Goal: Register for event/course: Register for event/course

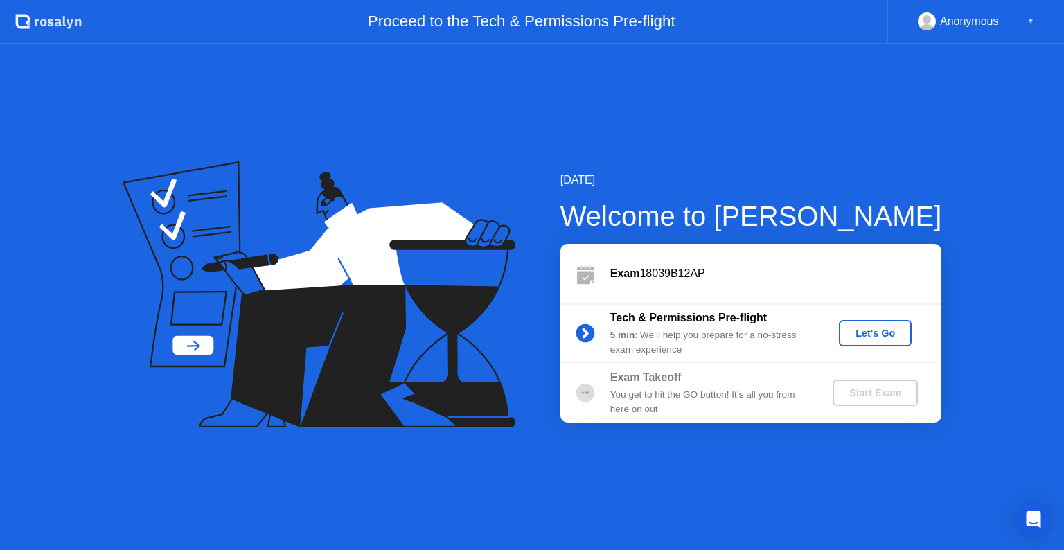
click at [878, 329] on div "Let's Go" at bounding box center [876, 333] width 62 height 11
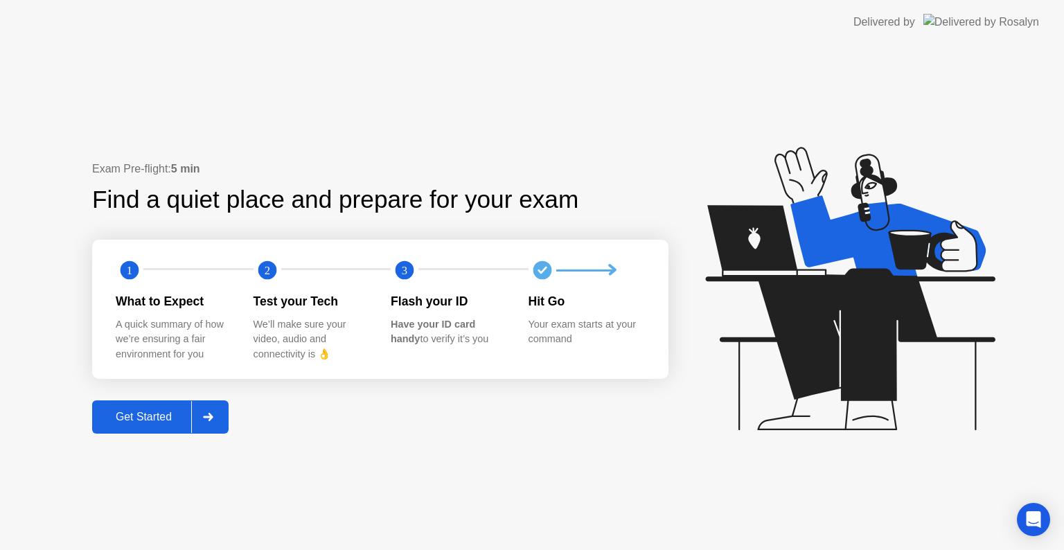
click at [157, 423] on div "Get Started" at bounding box center [143, 417] width 95 height 12
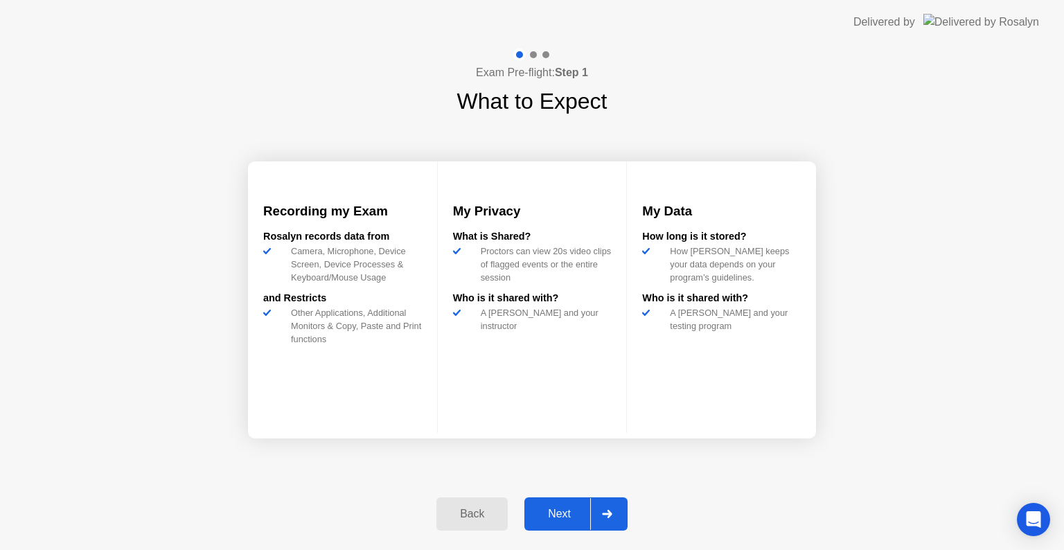
click at [565, 522] on button "Next" at bounding box center [575, 513] width 103 height 33
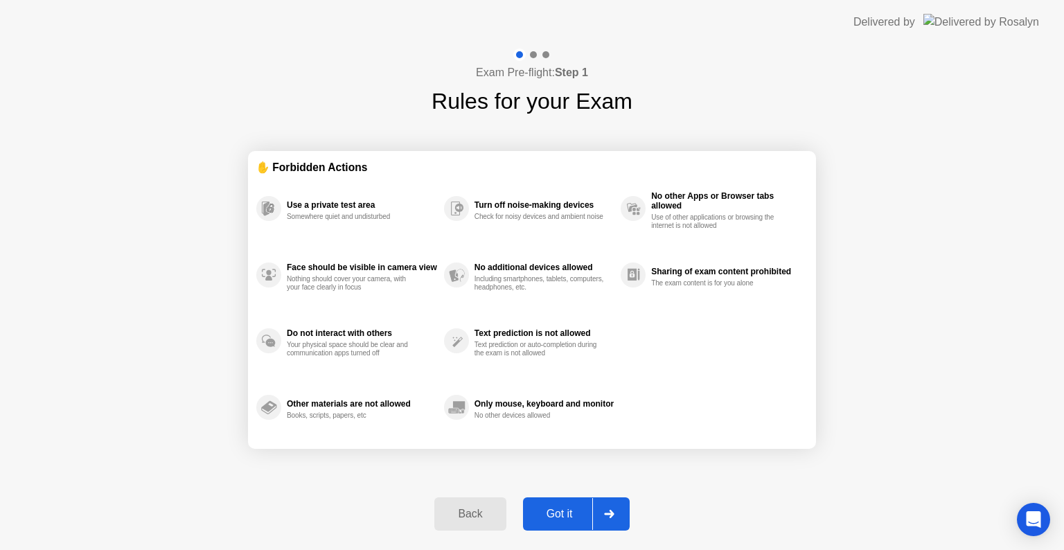
click at [570, 511] on div "Got it" at bounding box center [559, 514] width 65 height 12
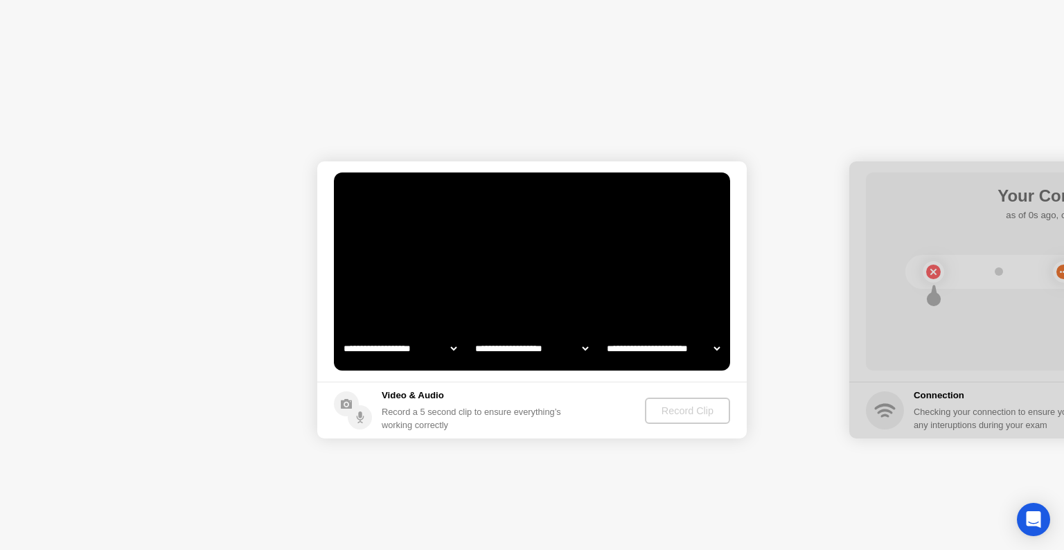
select select "**********"
select select "*******"
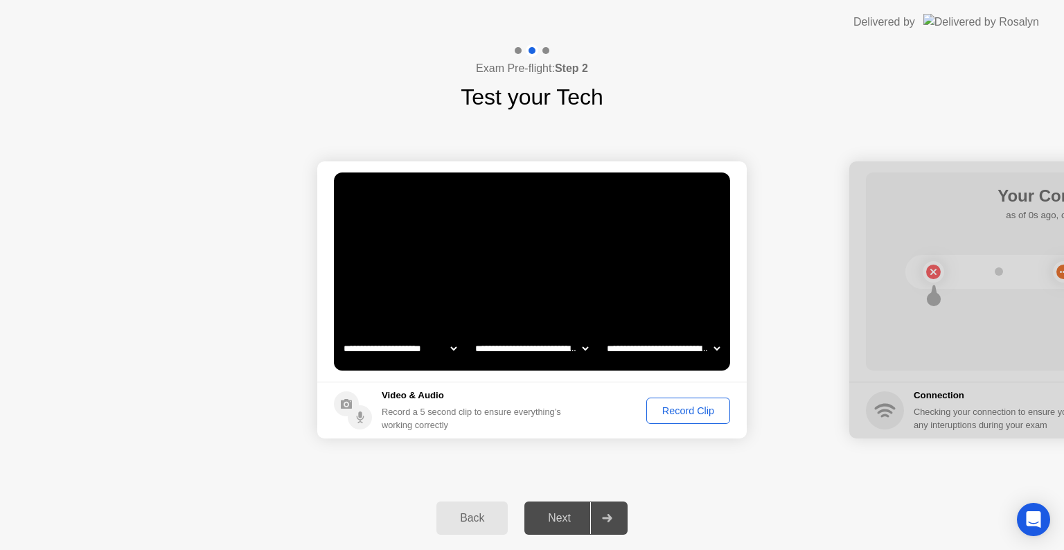
click at [687, 415] on div "Record Clip" at bounding box center [688, 410] width 74 height 11
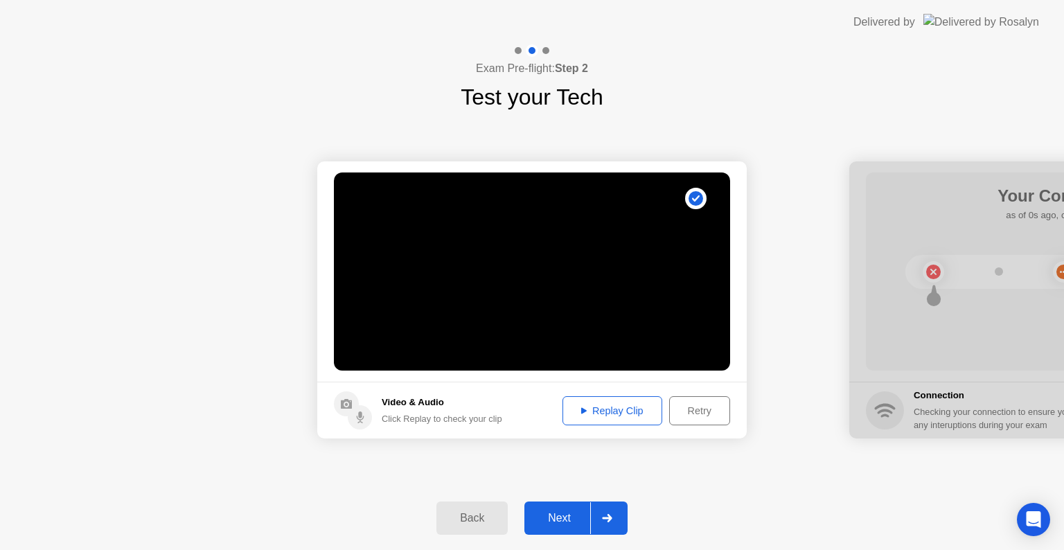
click at [568, 523] on div "Next" at bounding box center [560, 518] width 62 height 12
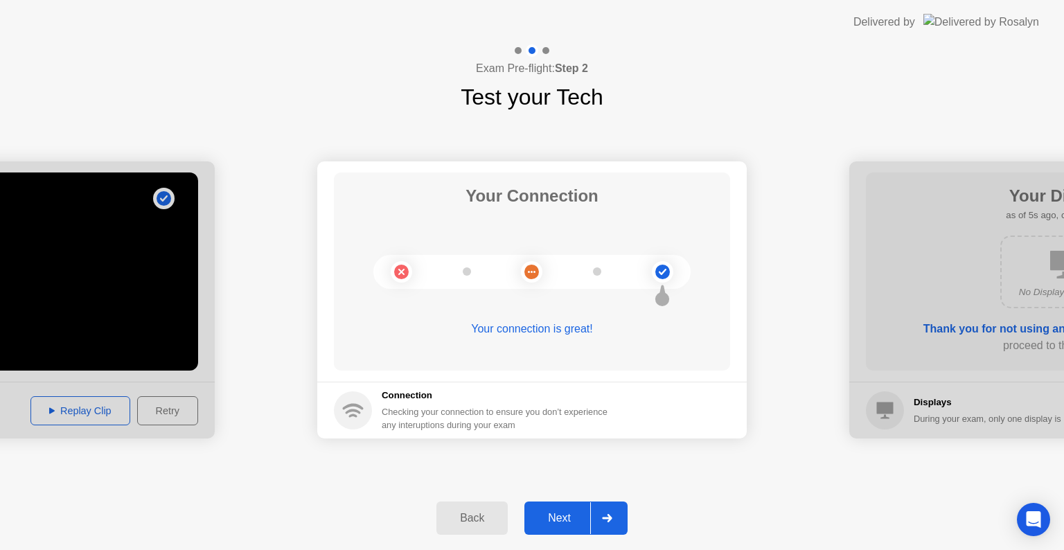
click at [560, 519] on div "Next" at bounding box center [560, 518] width 62 height 12
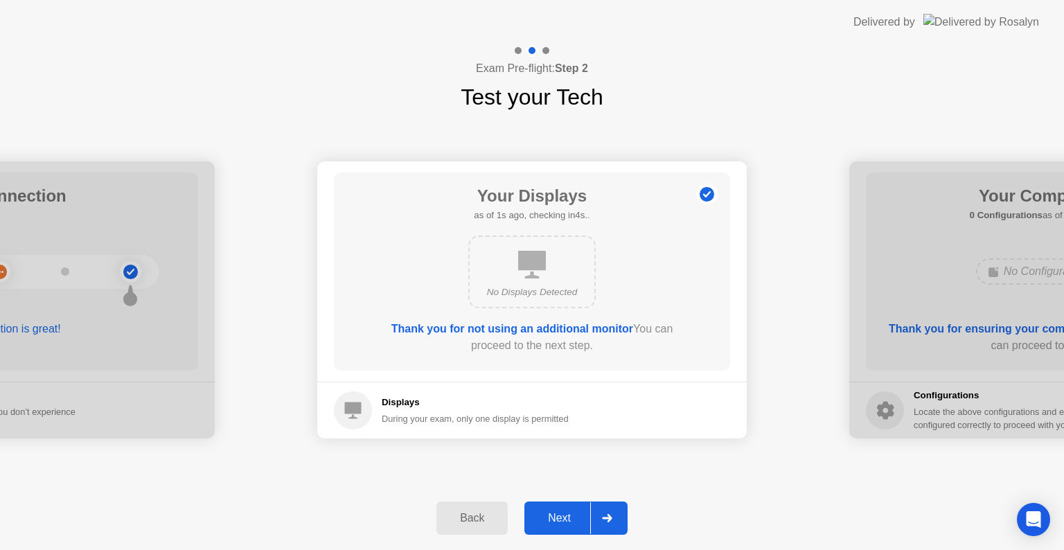
click at [560, 519] on div "Next" at bounding box center [560, 518] width 62 height 12
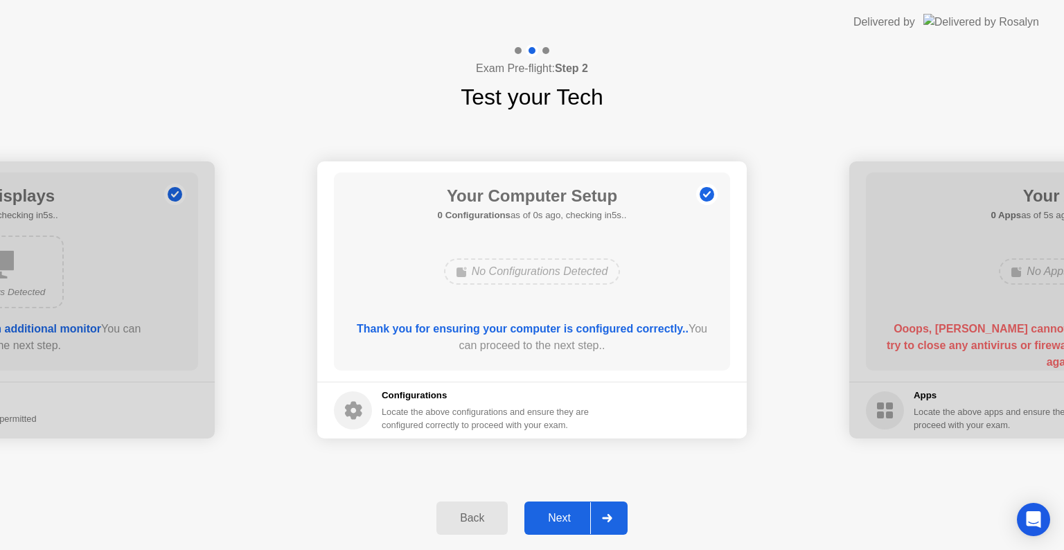
click at [560, 519] on div "Next" at bounding box center [560, 518] width 62 height 12
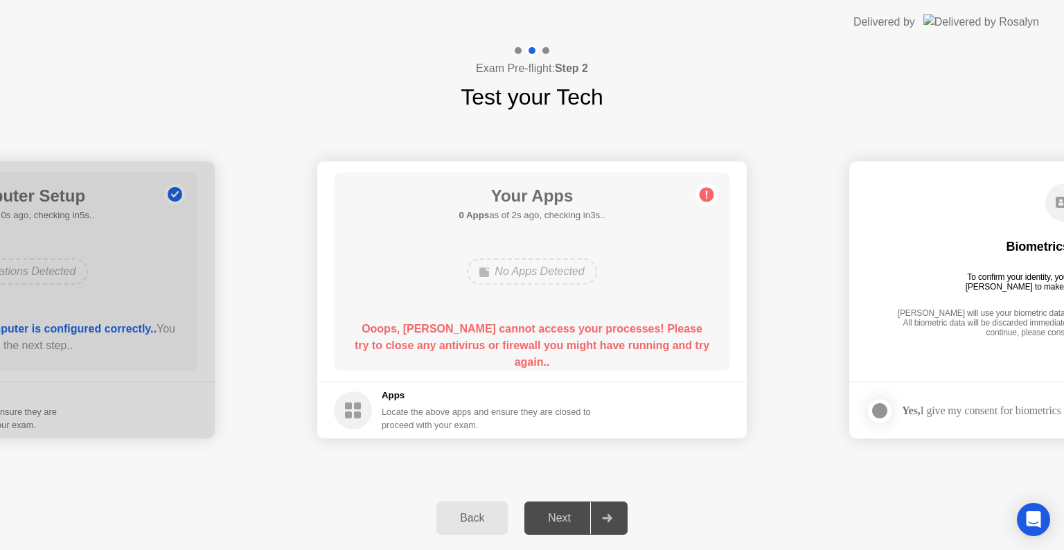
click at [944, 144] on div "**********" at bounding box center [532, 300] width 1064 height 373
click at [486, 523] on div "Back" at bounding box center [472, 518] width 63 height 12
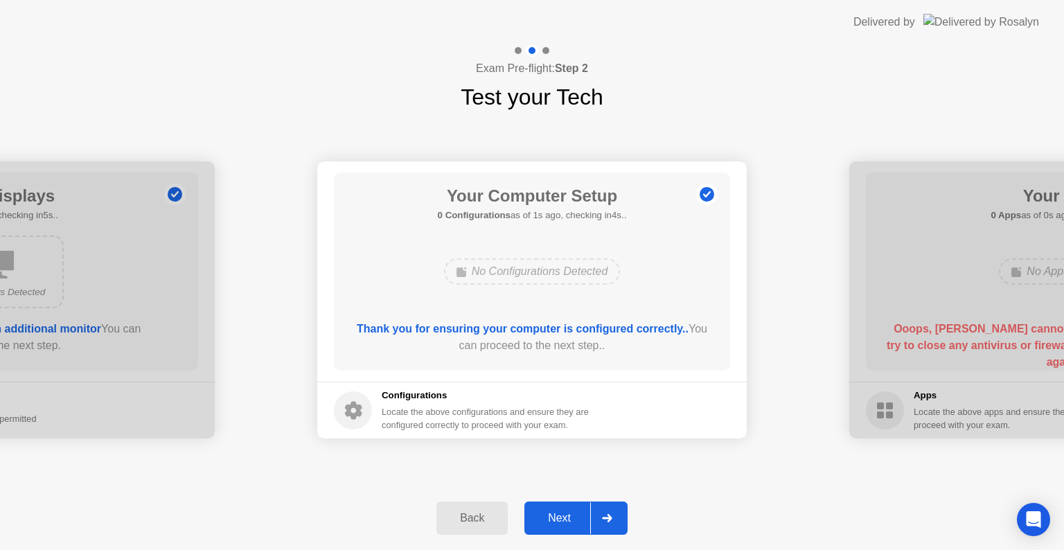
click at [557, 523] on div "Next" at bounding box center [560, 518] width 62 height 12
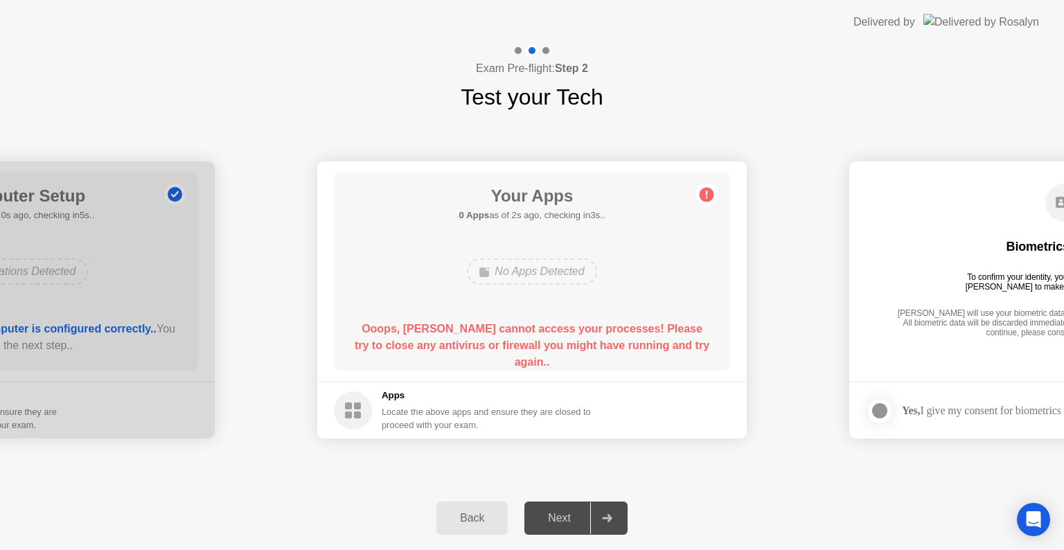
click at [558, 519] on div "Next" at bounding box center [560, 518] width 62 height 12
click at [252, 71] on div "Exam Pre-flight: Step 2 Test your Tech" at bounding box center [532, 78] width 1064 height 69
drag, startPoint x: 463, startPoint y: 301, endPoint x: 485, endPoint y: 574, distance: 273.9
click at [485, 549] on html "**********" at bounding box center [532, 275] width 1064 height 550
click at [454, 514] on div "Back" at bounding box center [472, 518] width 63 height 12
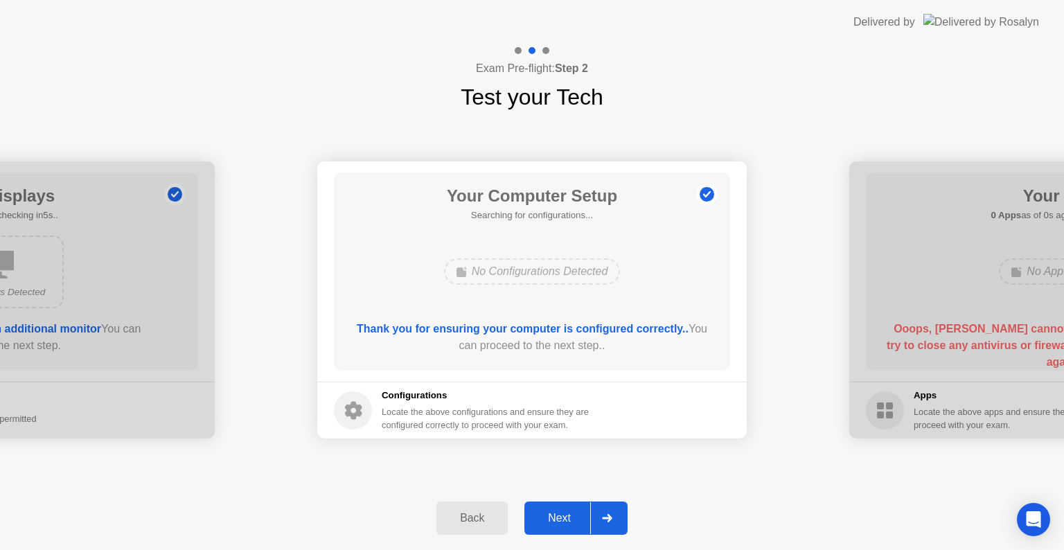
click at [454, 514] on div "Back" at bounding box center [472, 518] width 63 height 12
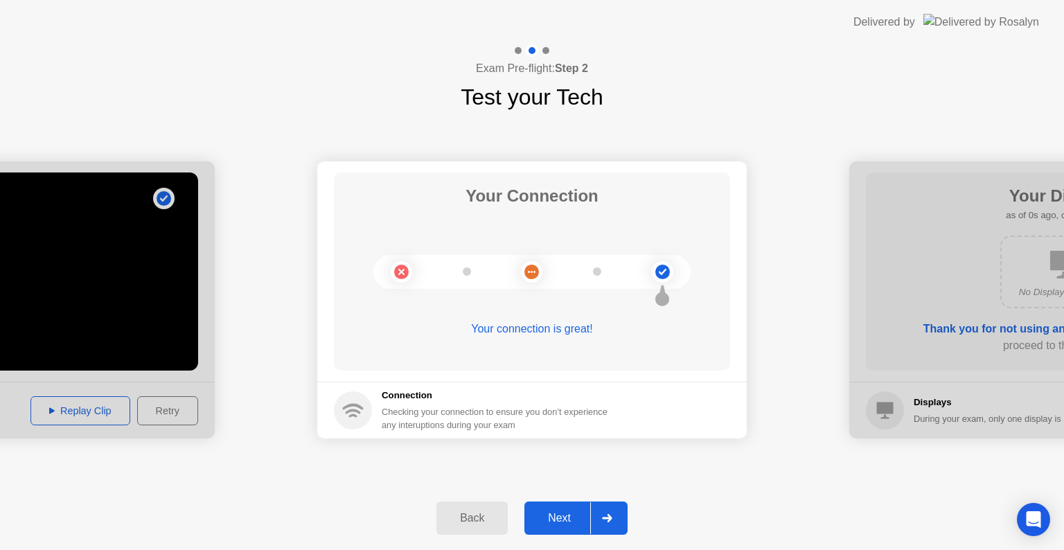
click at [454, 514] on div "Back" at bounding box center [472, 518] width 63 height 12
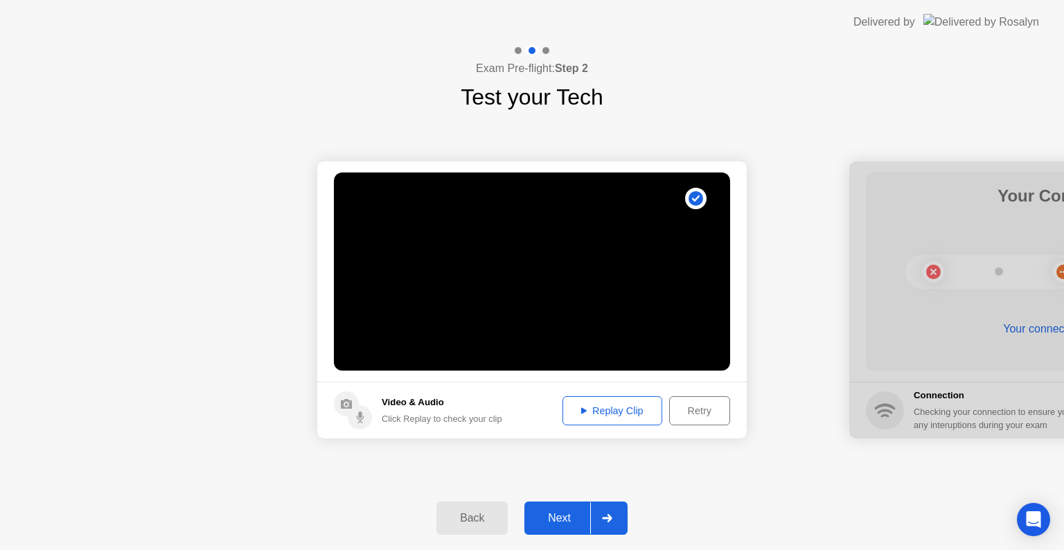
click at [572, 527] on button "Next" at bounding box center [575, 518] width 103 height 33
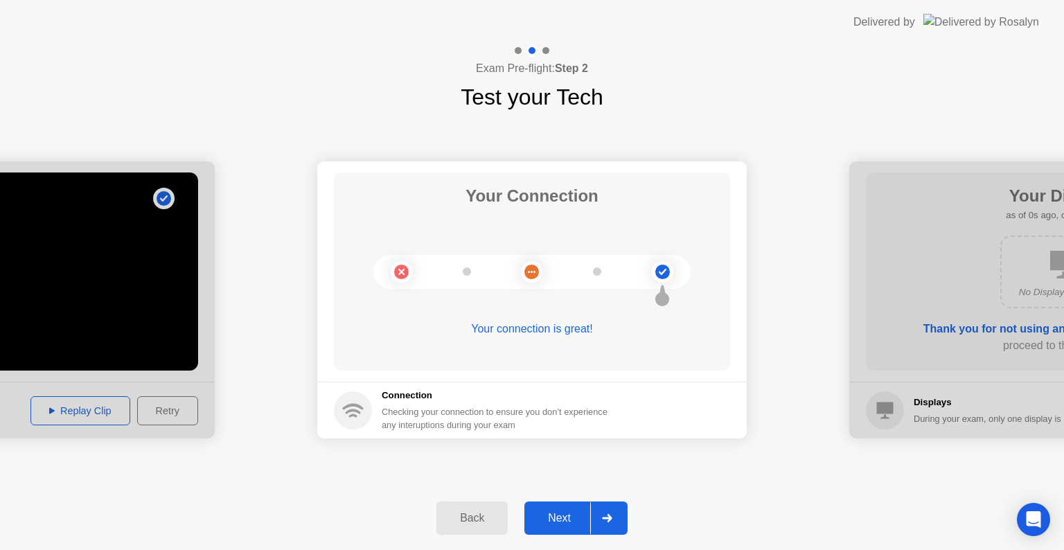
click at [572, 527] on button "Next" at bounding box center [575, 518] width 103 height 33
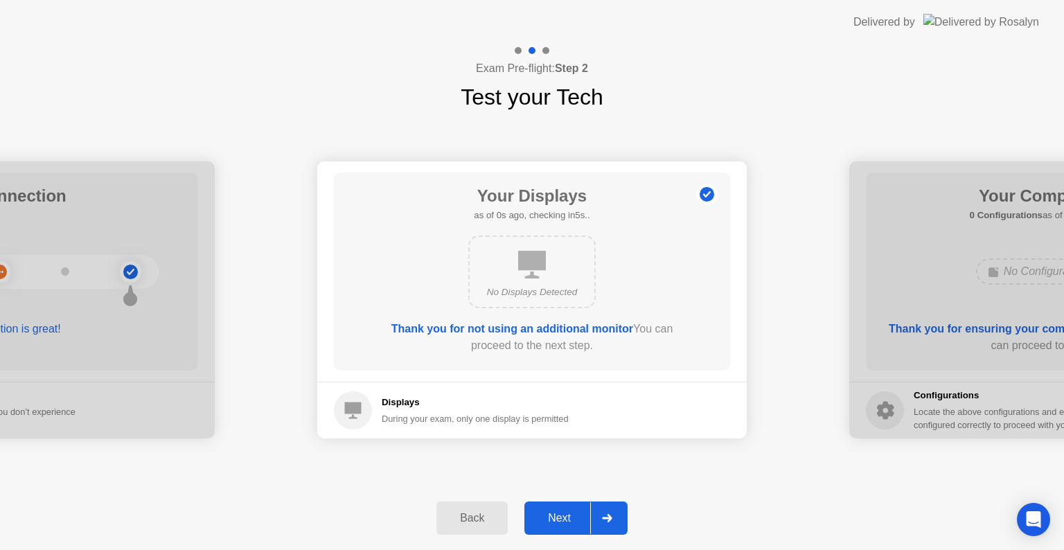
click at [572, 527] on button "Next" at bounding box center [575, 518] width 103 height 33
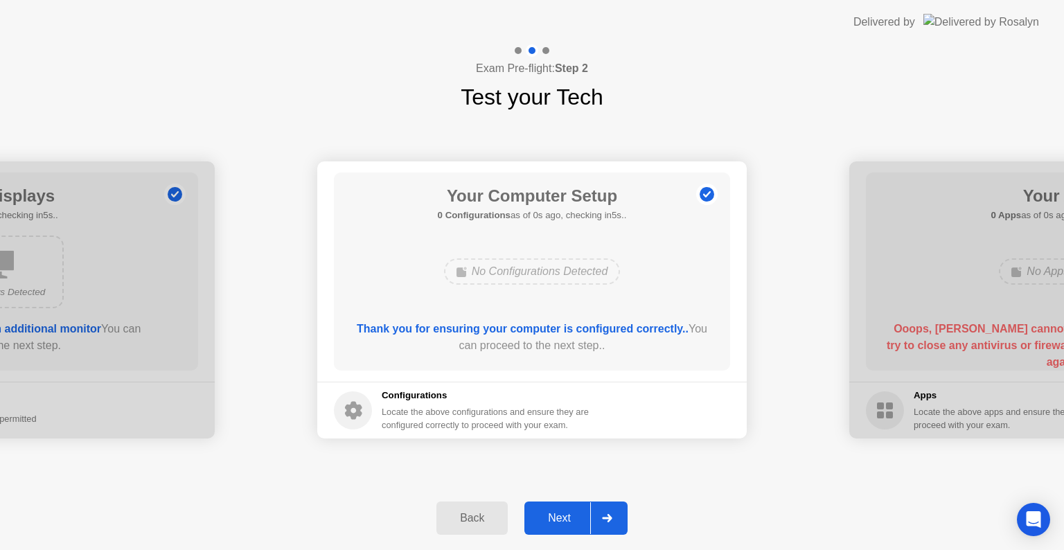
click at [572, 527] on button "Next" at bounding box center [575, 518] width 103 height 33
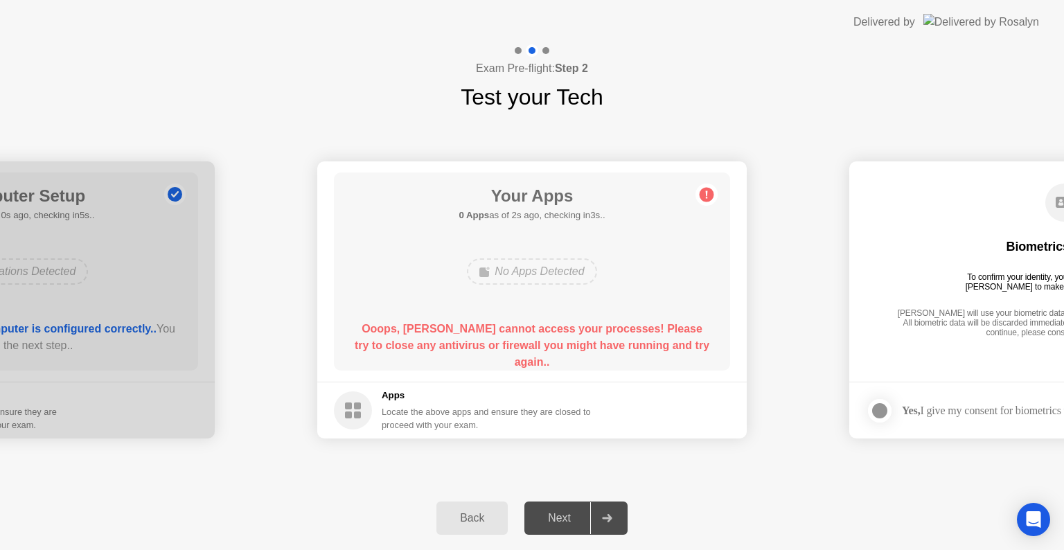
click at [705, 194] on circle at bounding box center [707, 195] width 15 height 15
click at [470, 522] on div "Back" at bounding box center [472, 518] width 63 height 12
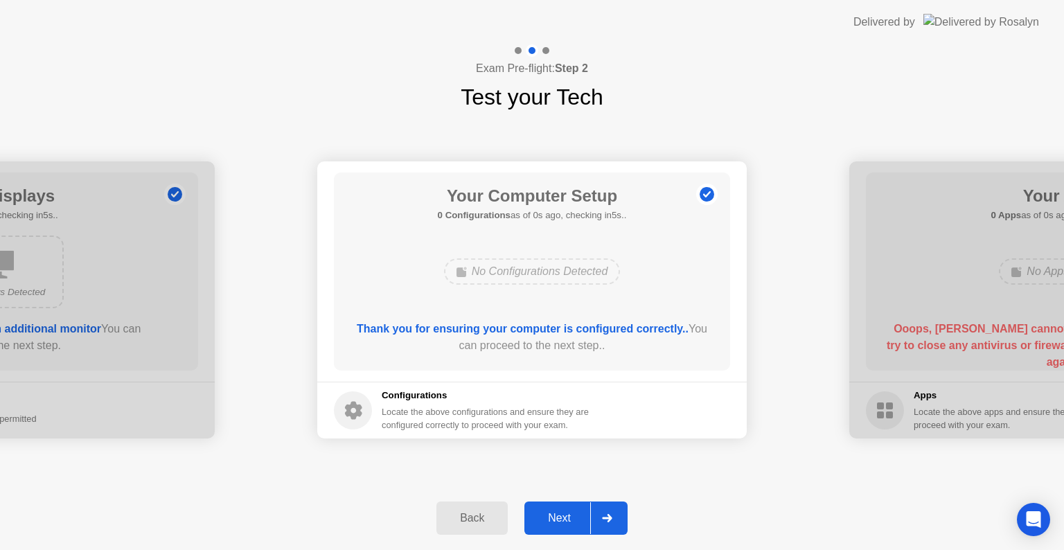
click at [560, 524] on div "Next" at bounding box center [560, 518] width 62 height 12
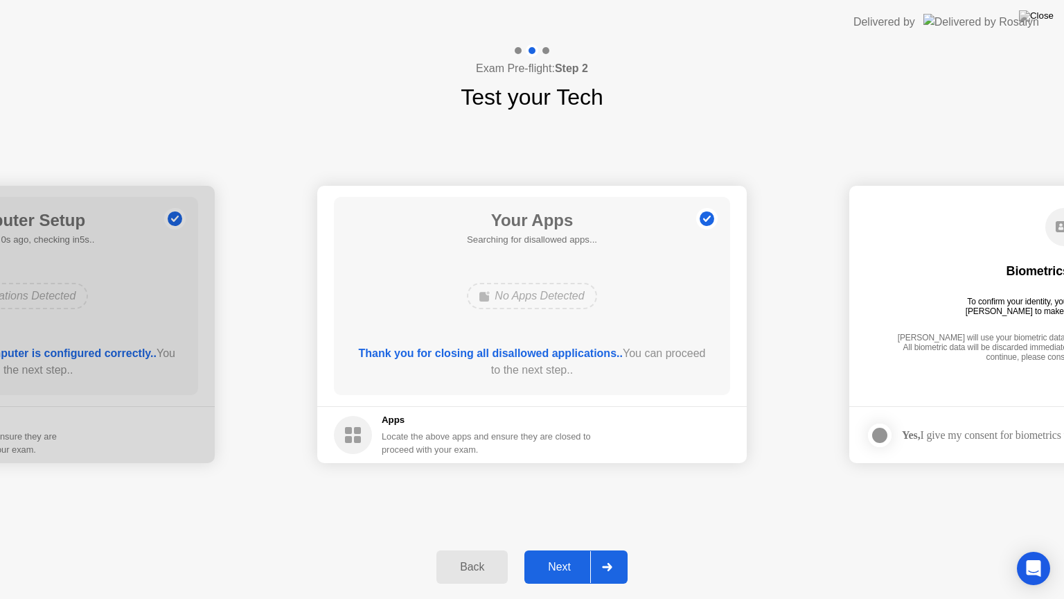
click at [548, 549] on div "Next" at bounding box center [560, 567] width 62 height 12
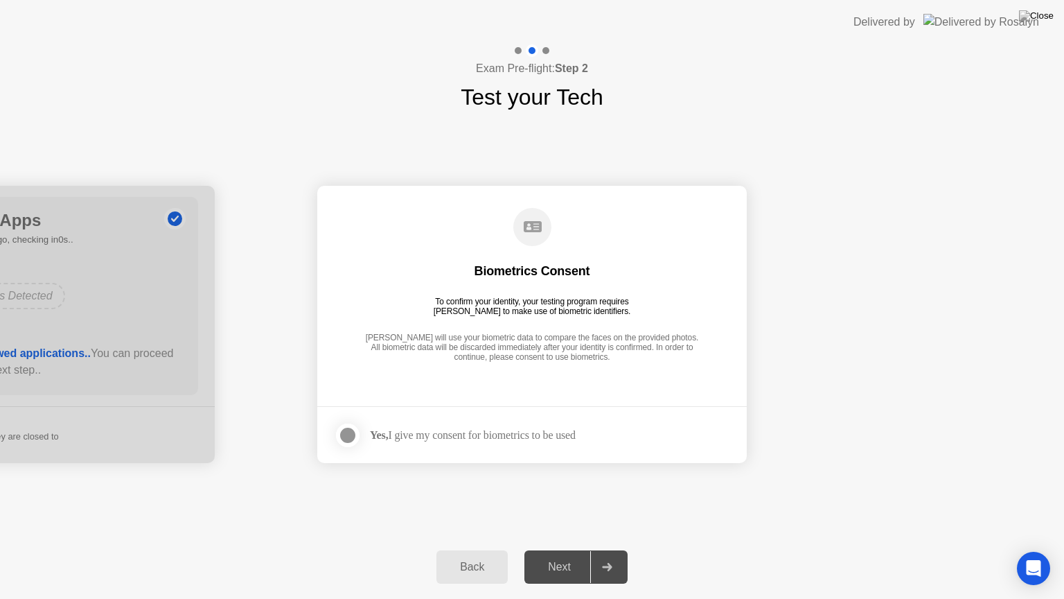
click at [344, 442] on div at bounding box center [347, 435] width 17 height 17
click at [556, 549] on div "Next" at bounding box center [560, 567] width 62 height 12
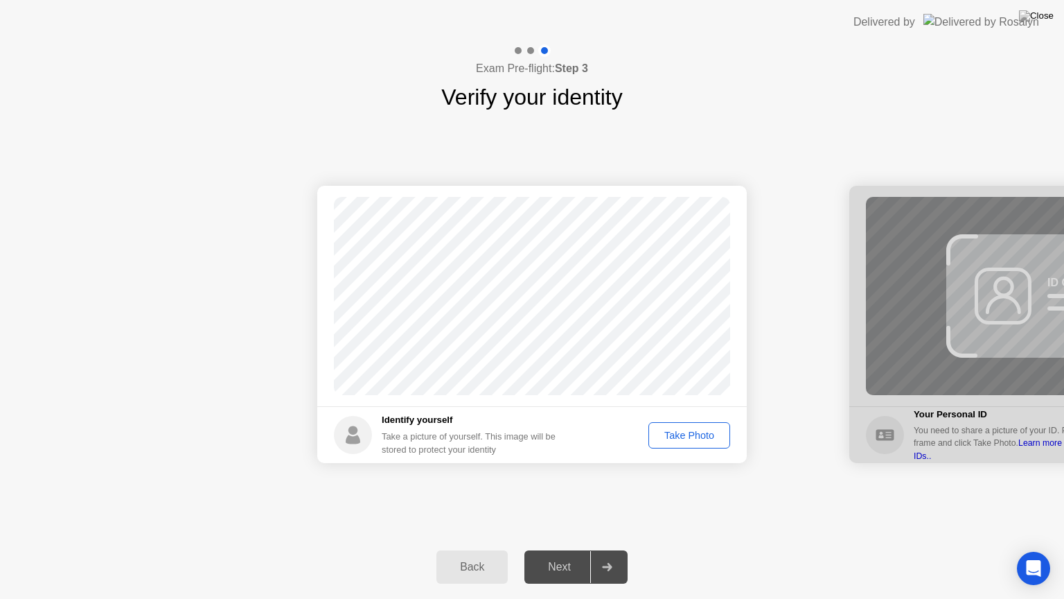
click at [667, 435] on div "Take Photo" at bounding box center [689, 435] width 72 height 11
click at [567, 549] on div "Next" at bounding box center [560, 567] width 62 height 12
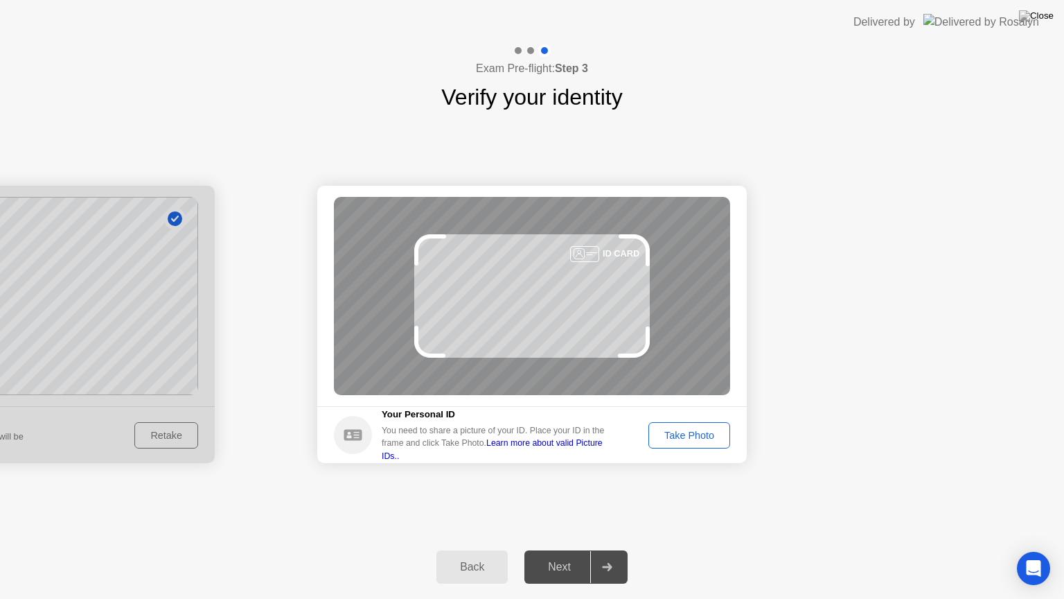
click at [677, 432] on div "Take Photo" at bounding box center [689, 435] width 72 height 11
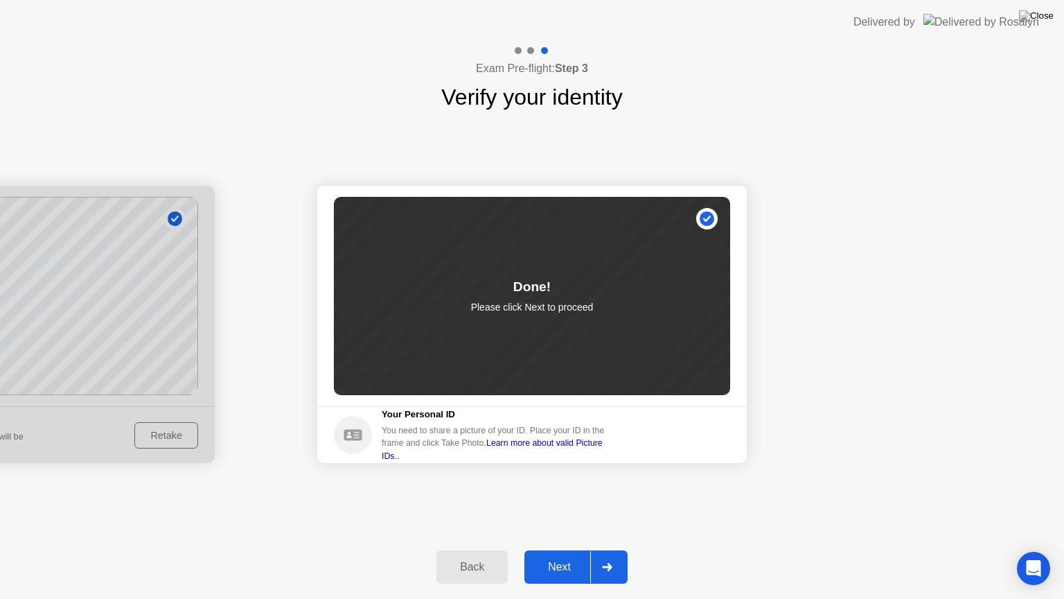
click at [561, 549] on div "Next" at bounding box center [560, 567] width 62 height 12
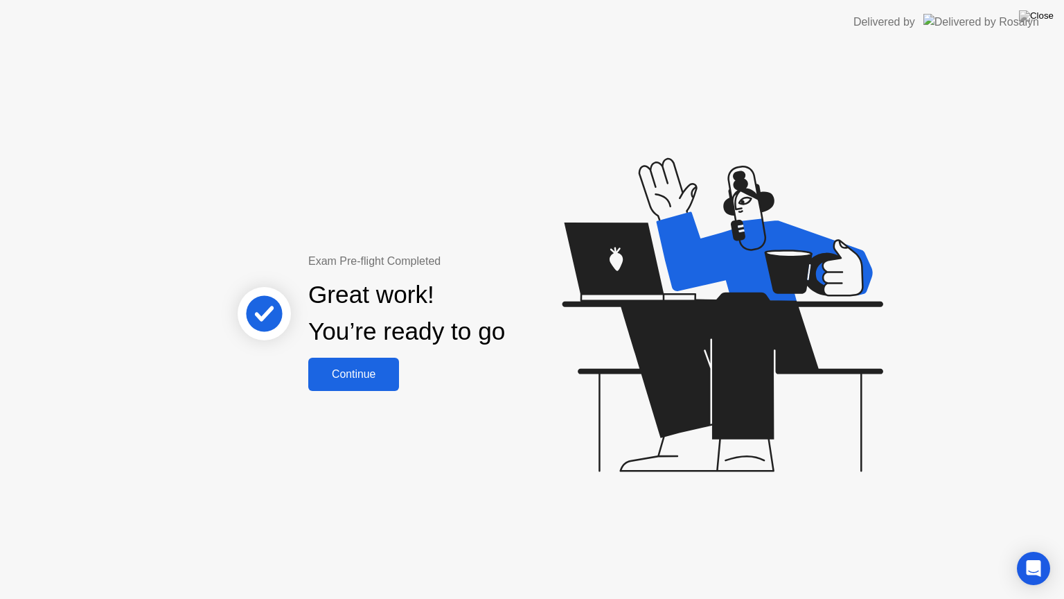
click at [341, 368] on div "Continue" at bounding box center [353, 374] width 82 height 12
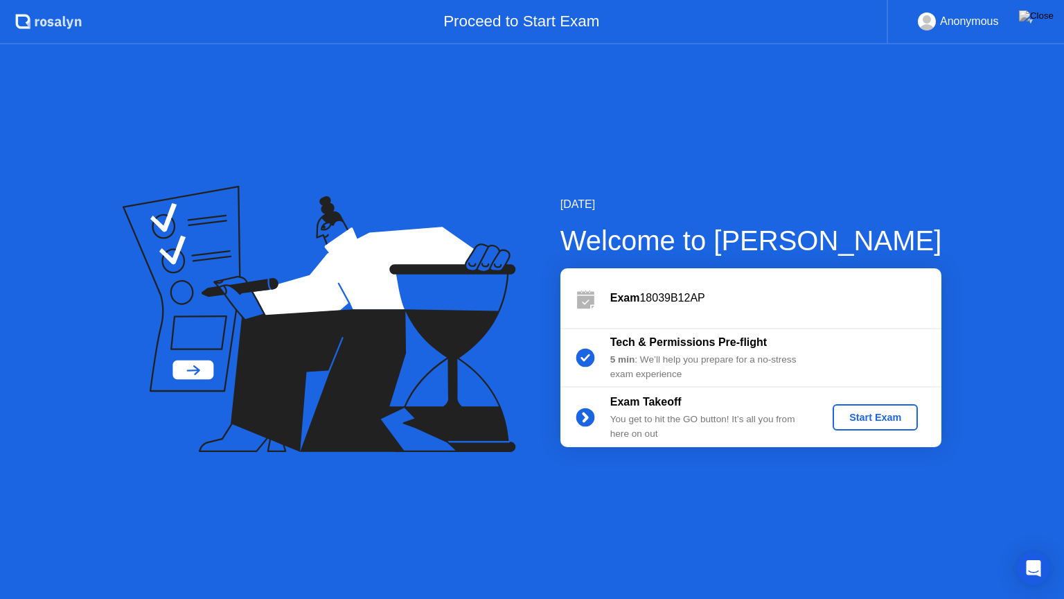
click at [890, 413] on div "Start Exam" at bounding box center [875, 417] width 74 height 11
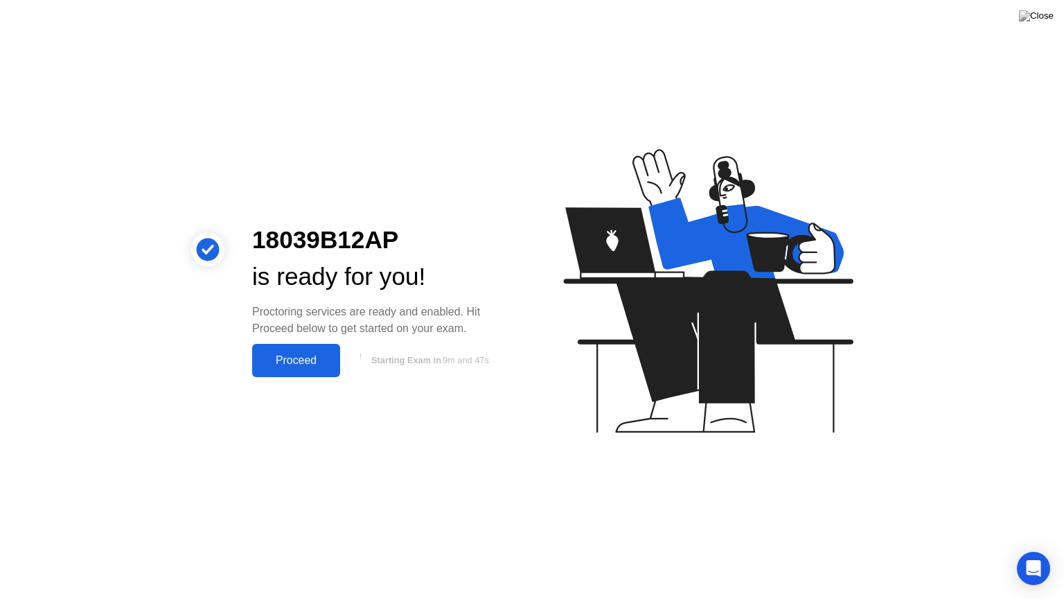
click at [283, 349] on button "Proceed" at bounding box center [296, 360] width 88 height 33
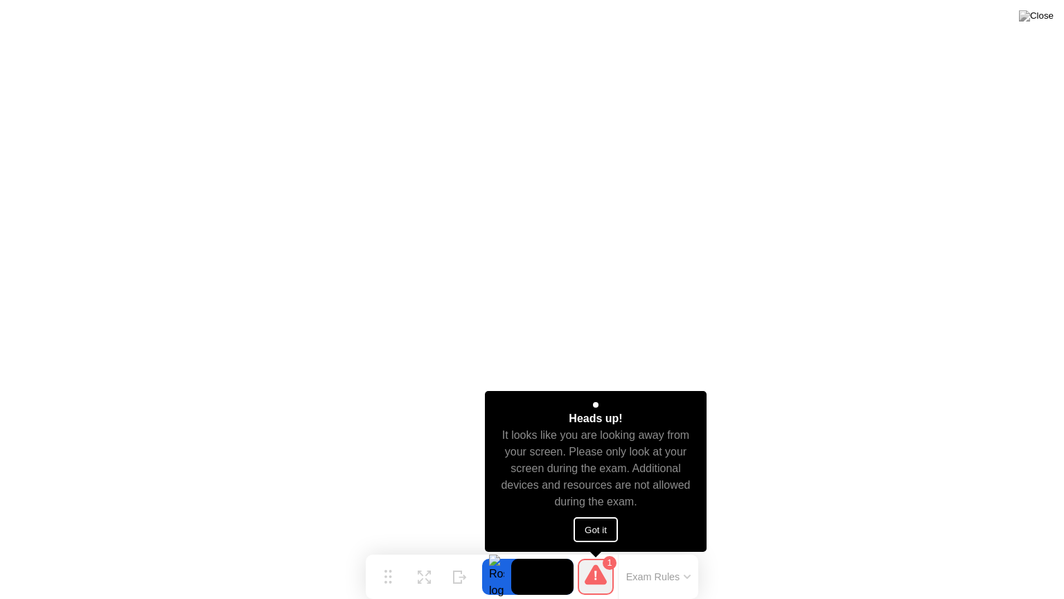
click at [588, 527] on button "Got it" at bounding box center [596, 529] width 44 height 25
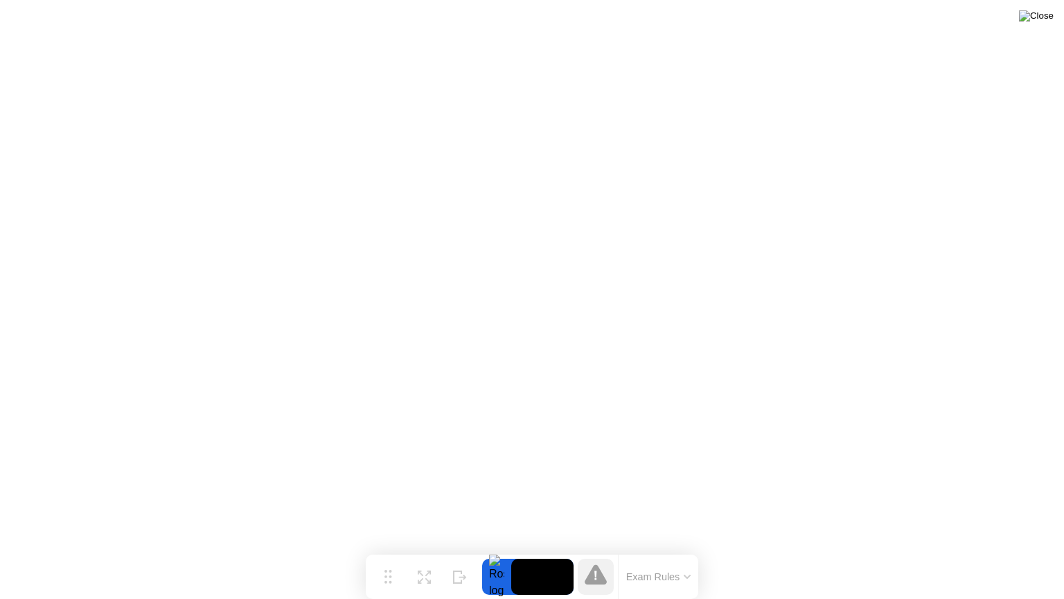
click at [1039, 17] on img at bounding box center [1036, 15] width 35 height 11
